Goal: Transaction & Acquisition: Purchase product/service

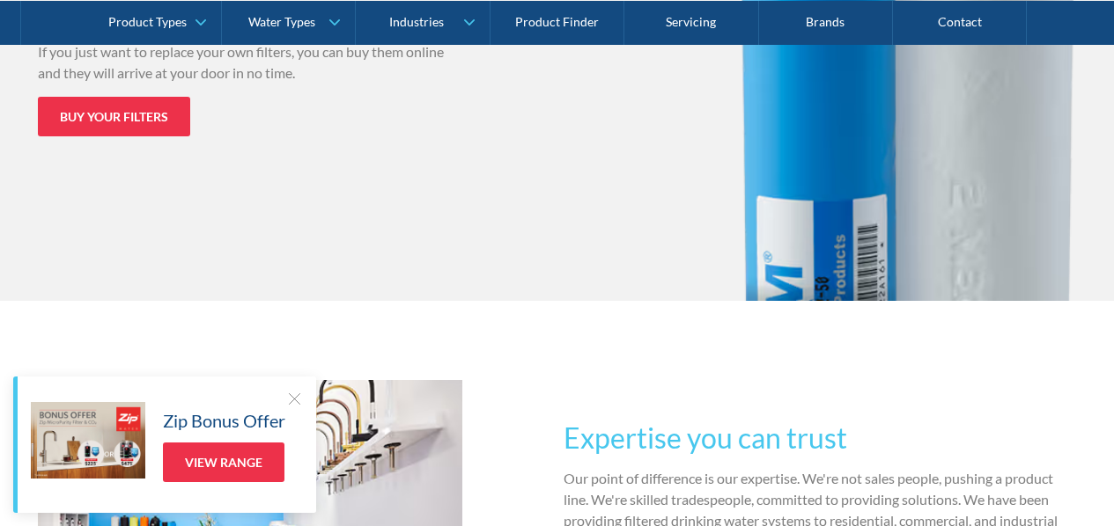
scroll to position [2483, 0]
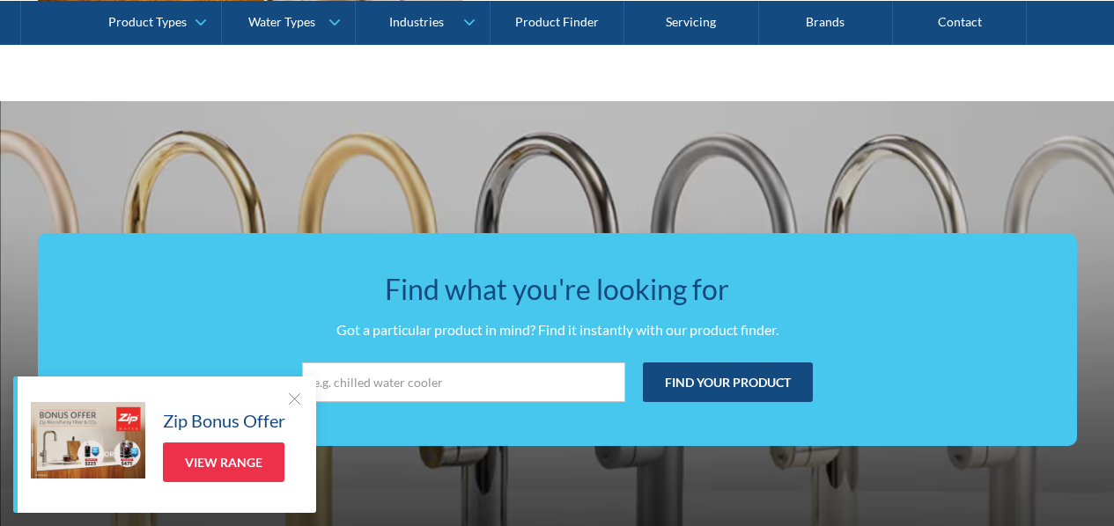
scroll to position [3127, 0]
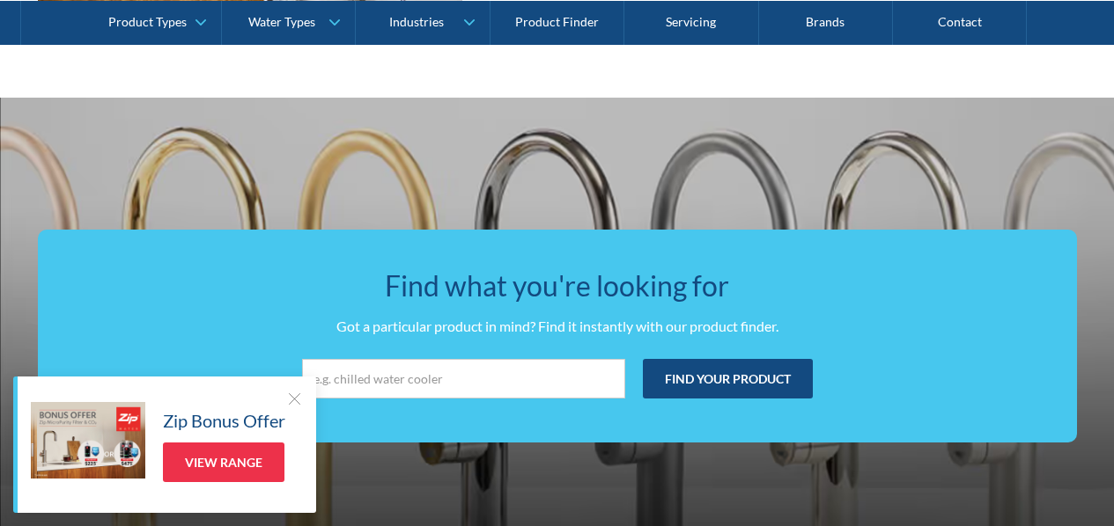
click at [293, 405] on div at bounding box center [294, 399] width 18 height 18
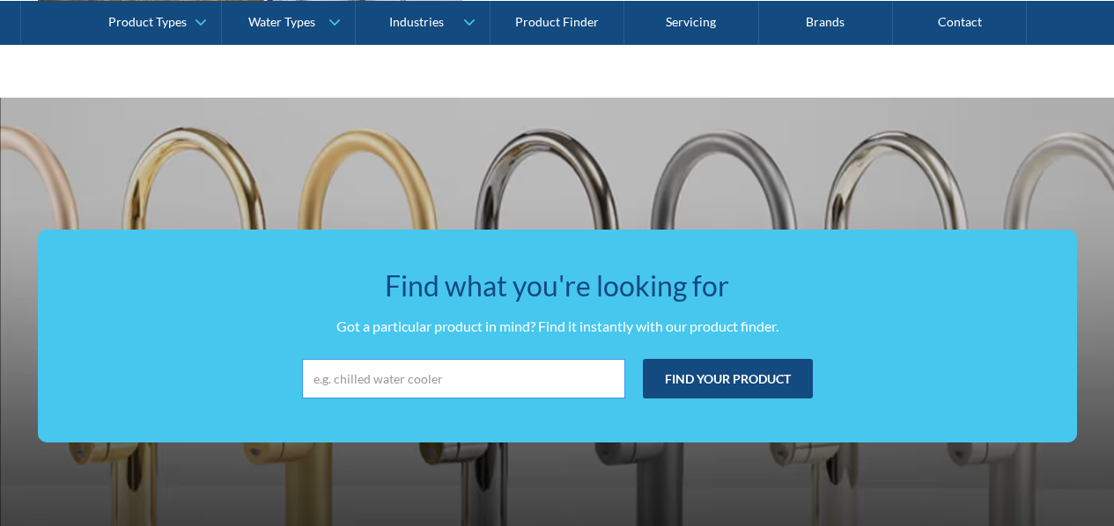
click at [318, 359] on input "search" at bounding box center [463, 379] width 323 height 40
type input "home filtration system"
click at [677, 359] on input "Find your product" at bounding box center [728, 379] width 170 height 40
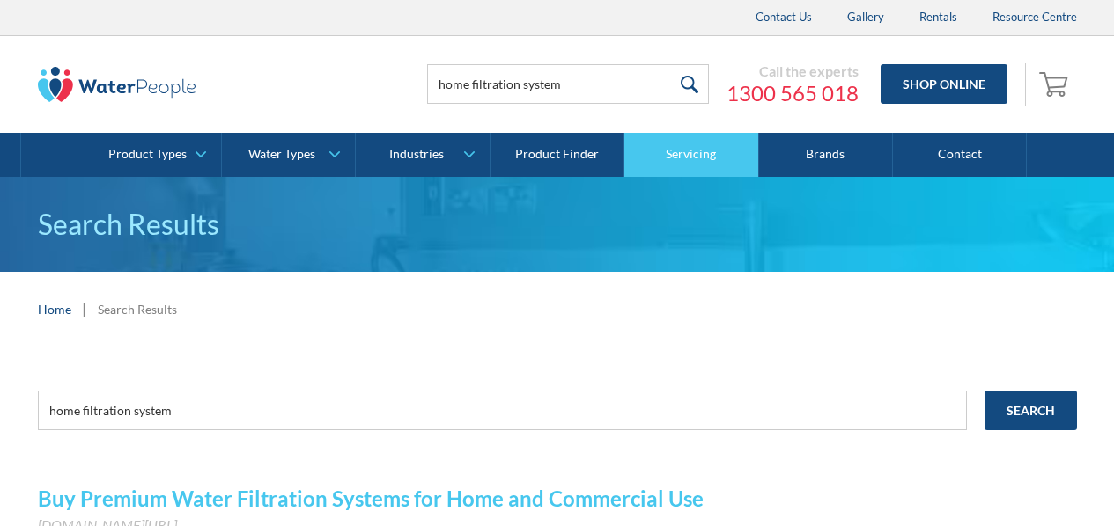
click at [709, 151] on link "Servicing" at bounding box center [691, 155] width 134 height 44
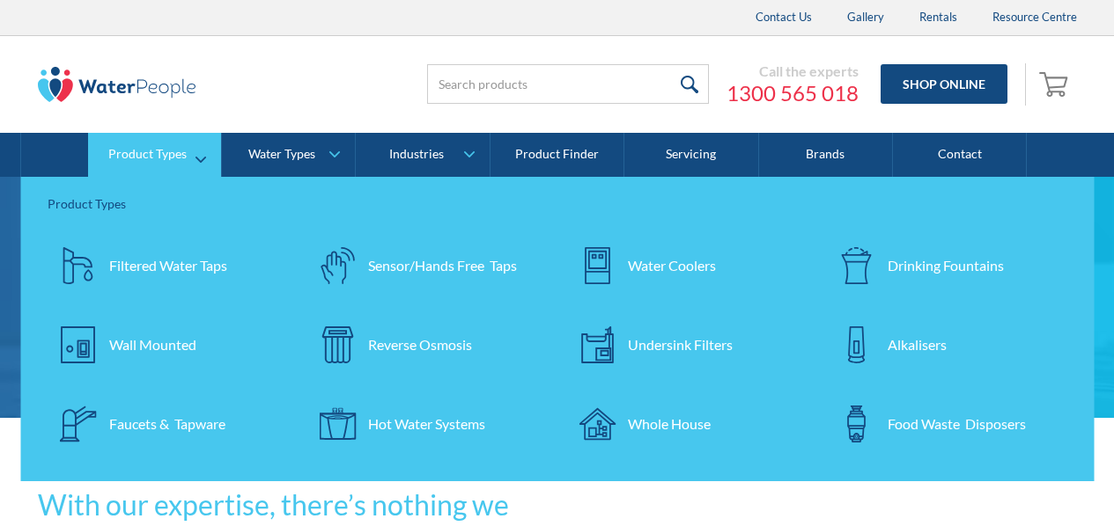
click at [148, 151] on div "Product Types" at bounding box center [147, 154] width 78 height 15
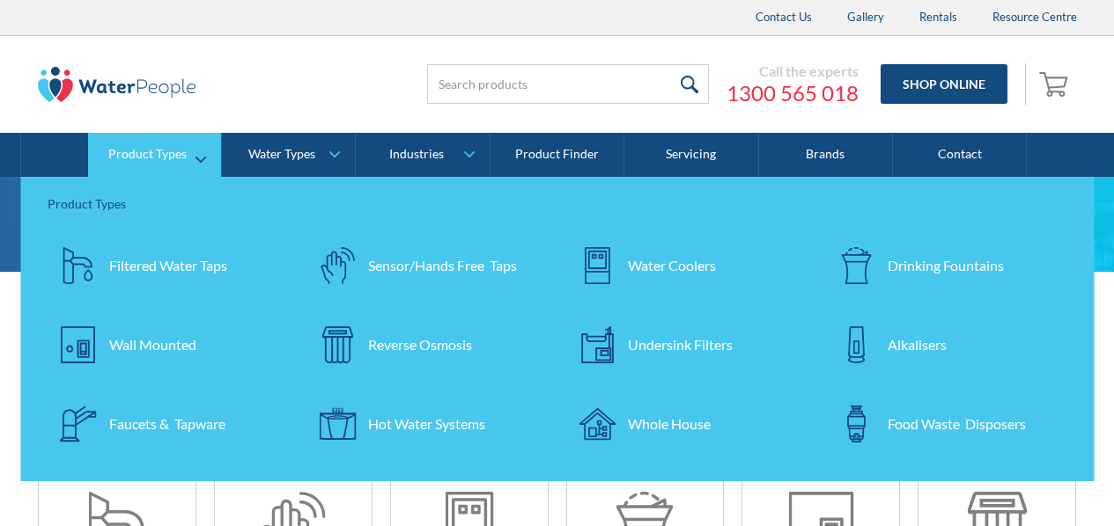
click at [158, 337] on div "Wall Mounted" at bounding box center [152, 345] width 87 height 21
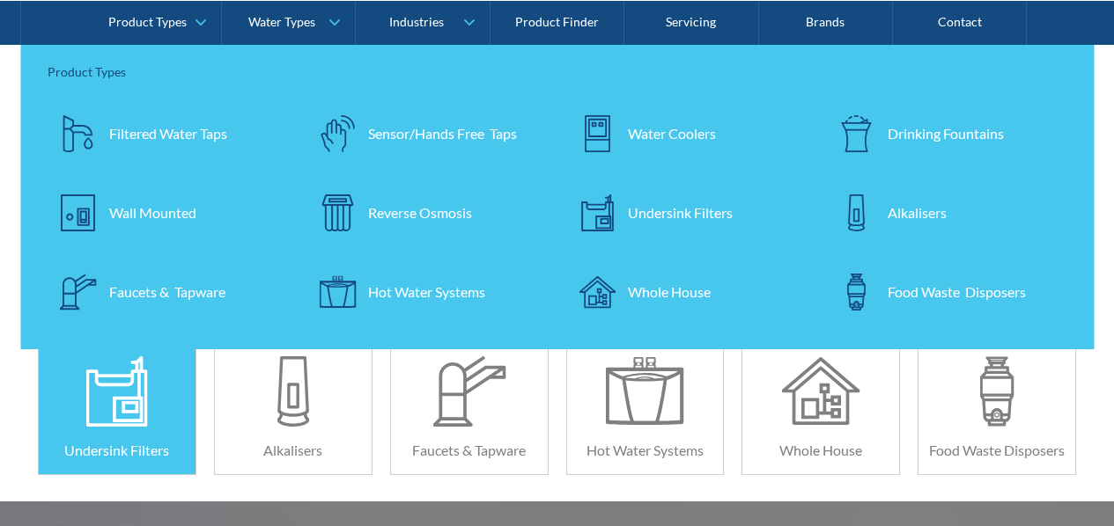
scroll to position [290, 0]
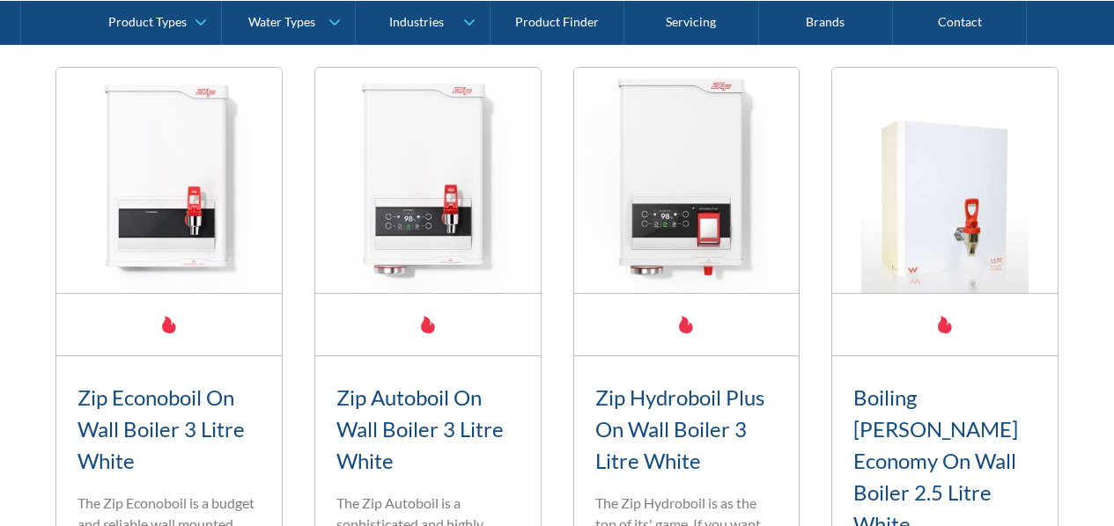
scroll to position [775, 0]
